Goal: Navigation & Orientation: Find specific page/section

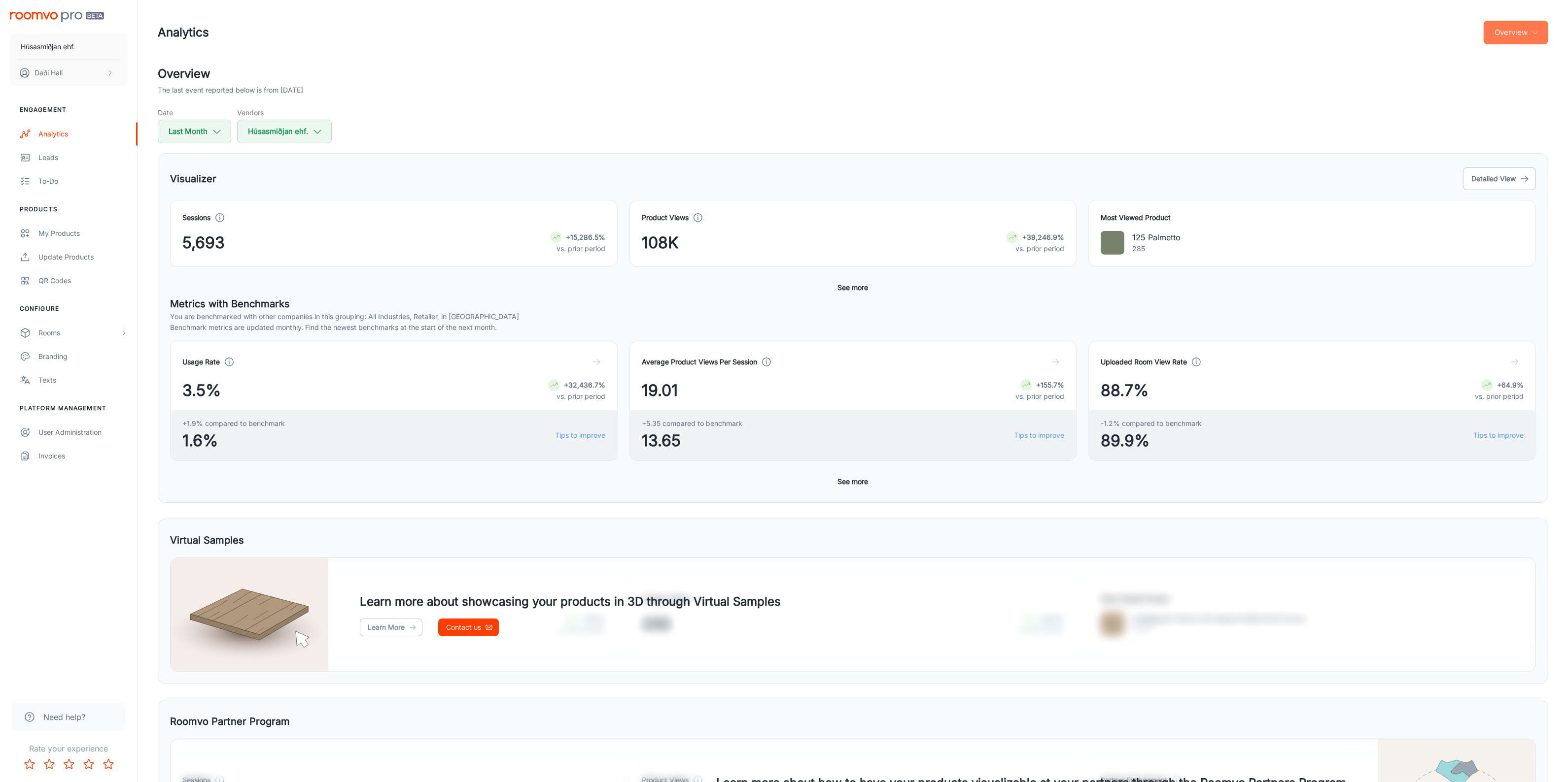
click at [1534, 40] on button "Overview" at bounding box center [1515, 32] width 64 height 24
click at [1528, 70] on li "Visualizer" at bounding box center [1521, 75] width 52 height 18
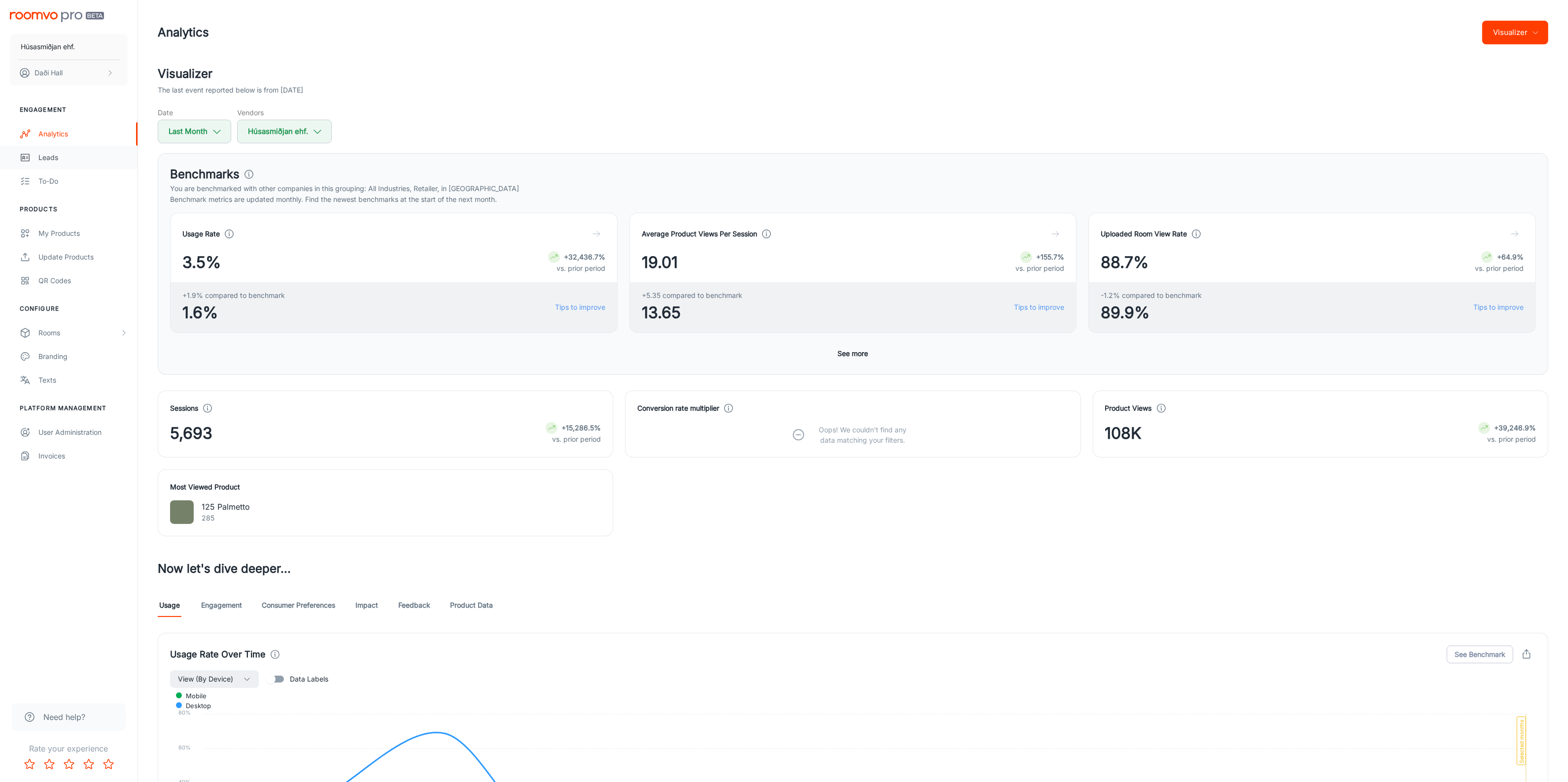
click at [62, 158] on div "Leads" at bounding box center [83, 158] width 89 height 11
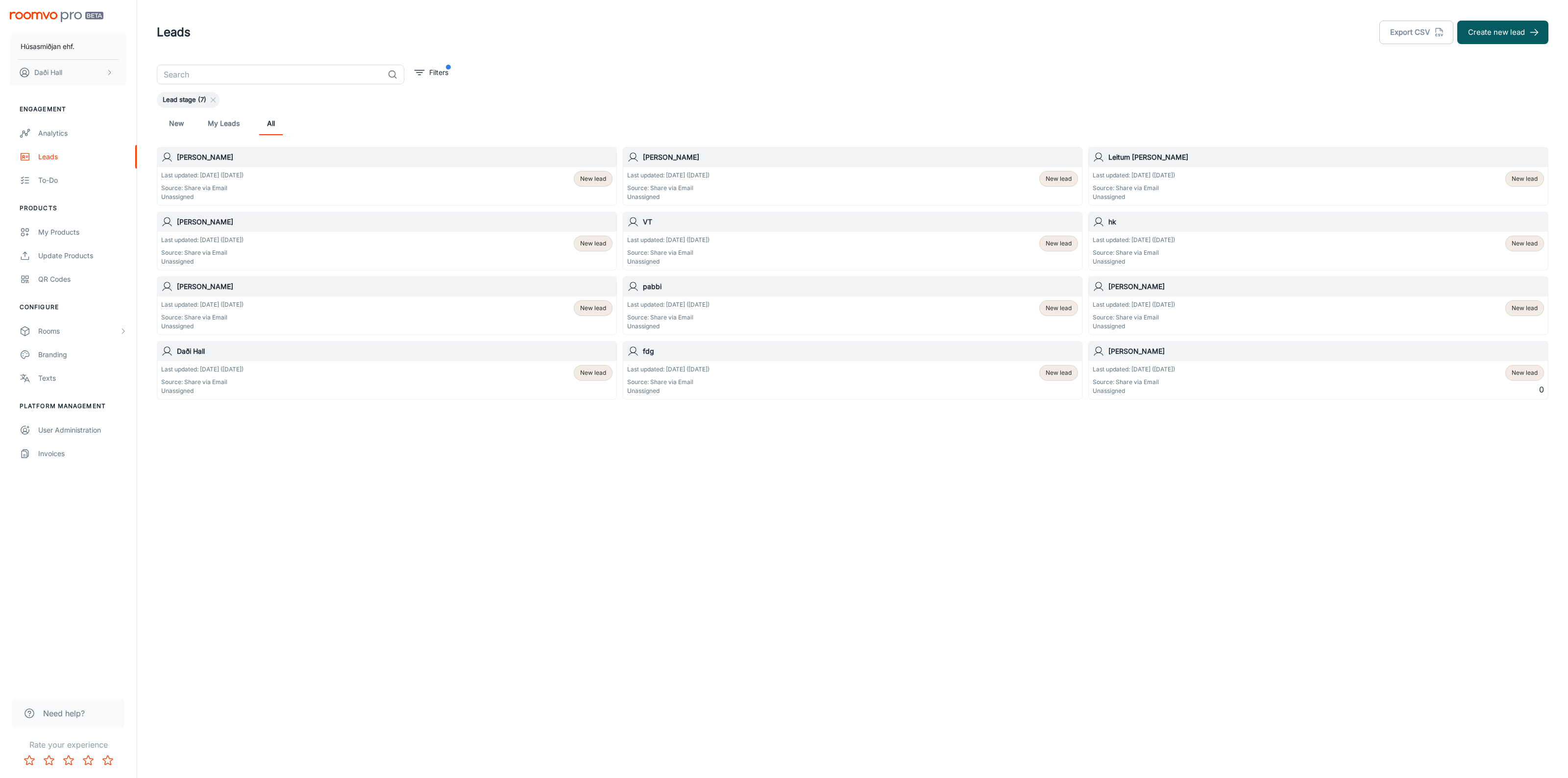
click at [239, 195] on p "Unassigned" at bounding box center [202, 197] width 82 height 9
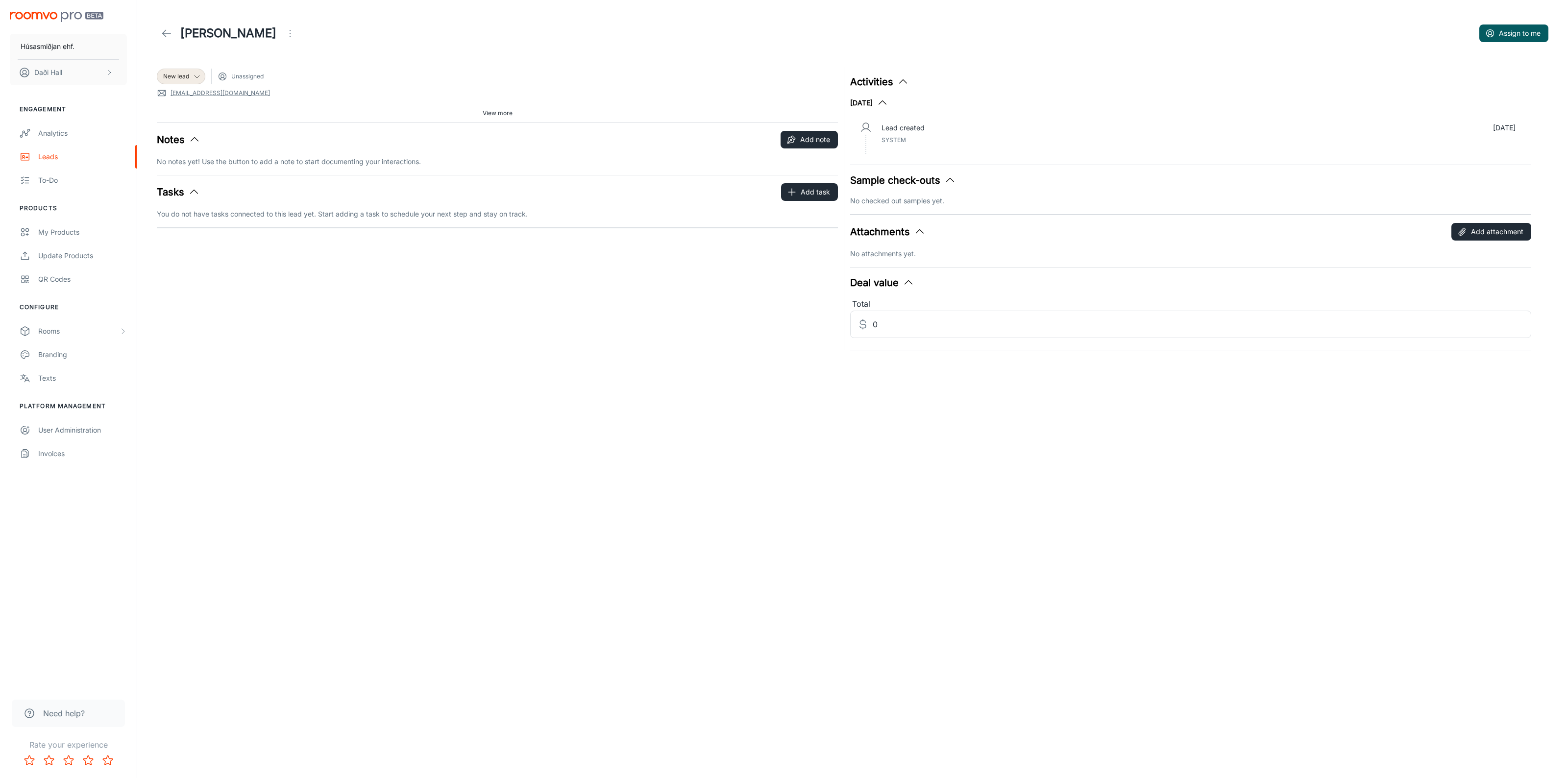
click at [44, 10] on div "Húsasmiðjan ehf. [GEOGRAPHIC_DATA]" at bounding box center [68, 46] width 137 height 93
click at [74, 15] on img "scrollable content" at bounding box center [57, 16] width 94 height 10
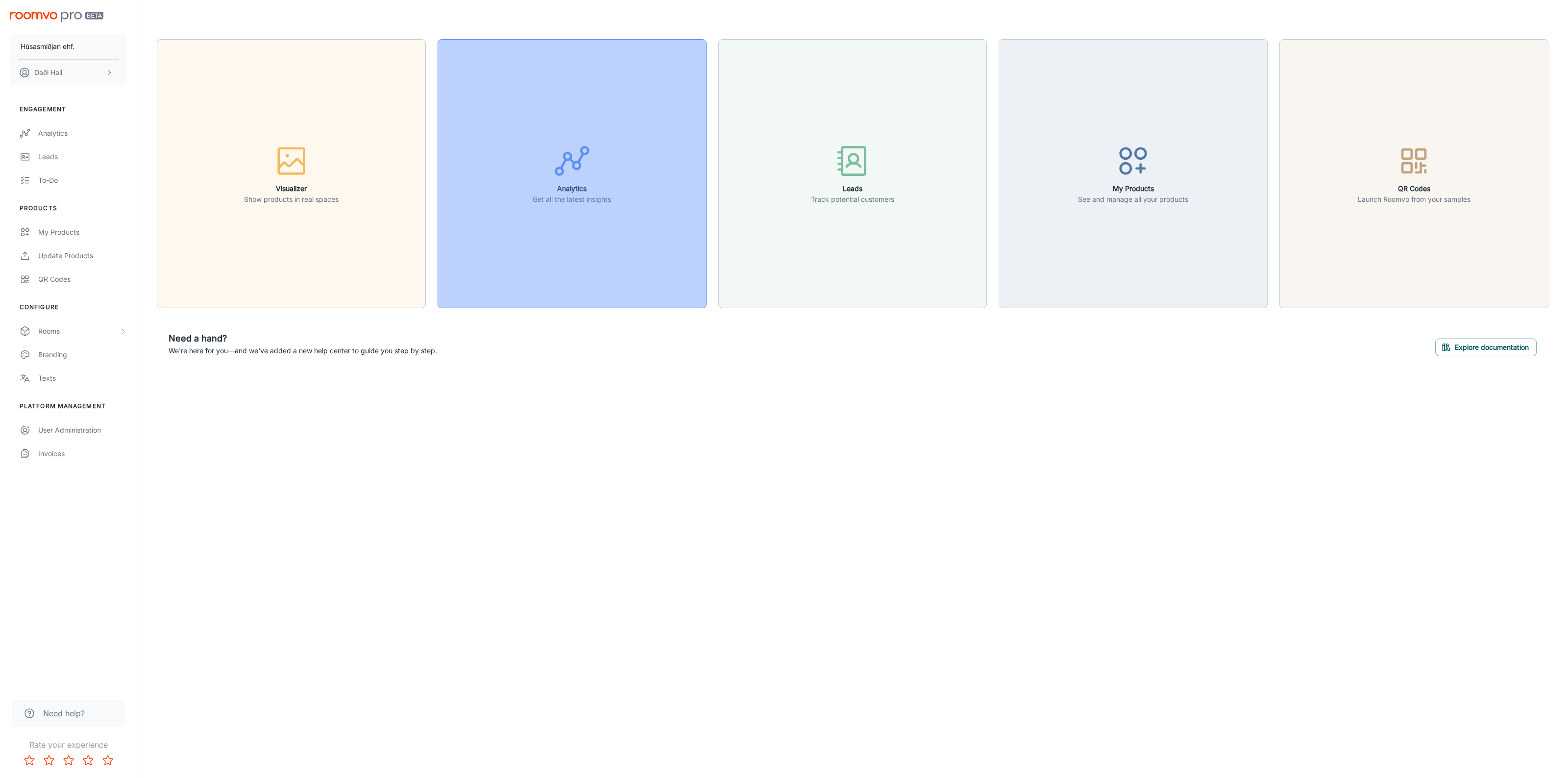
click at [537, 233] on button "Analytics Get all the latest insights" at bounding box center [572, 173] width 269 height 269
